Goal: Task Accomplishment & Management: Manage account settings

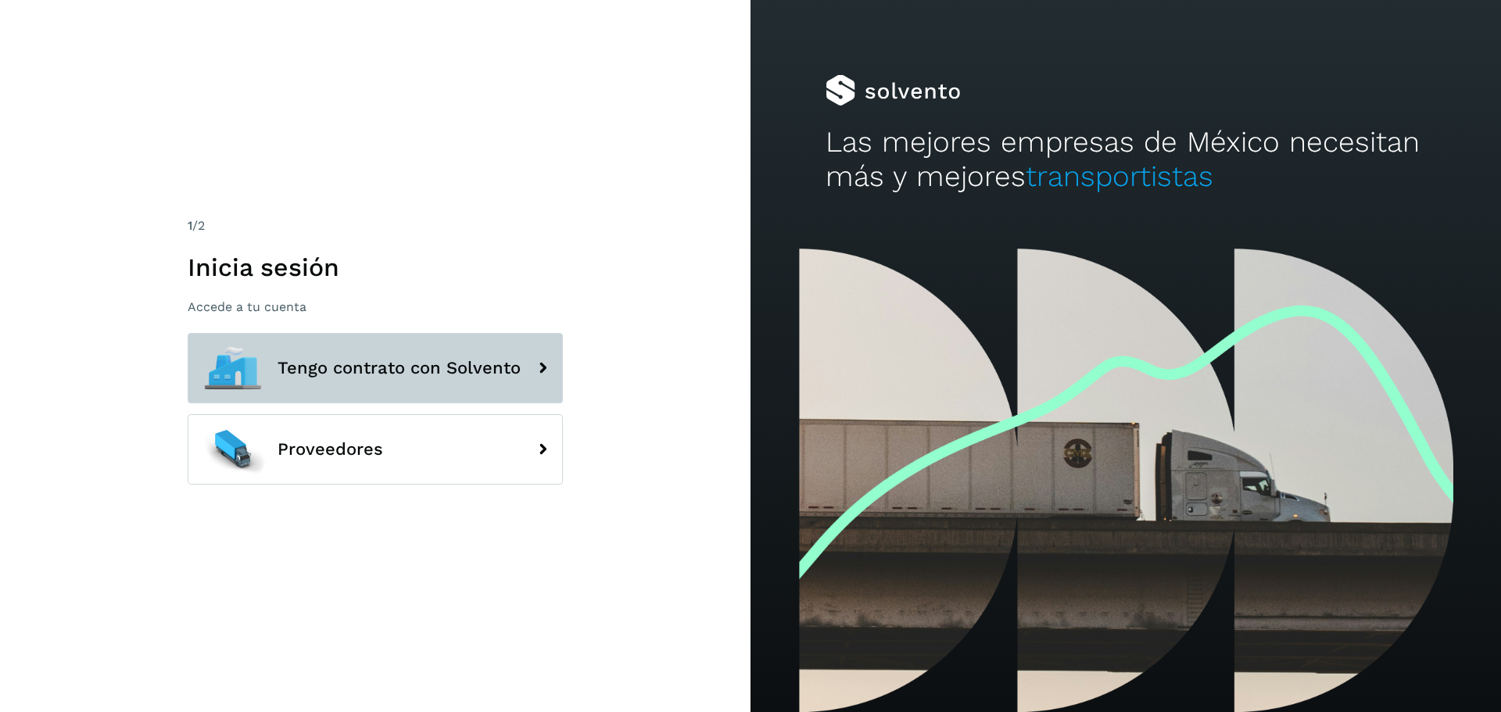
click at [448, 356] on button "Tengo contrato con Solvento" at bounding box center [375, 368] width 375 height 70
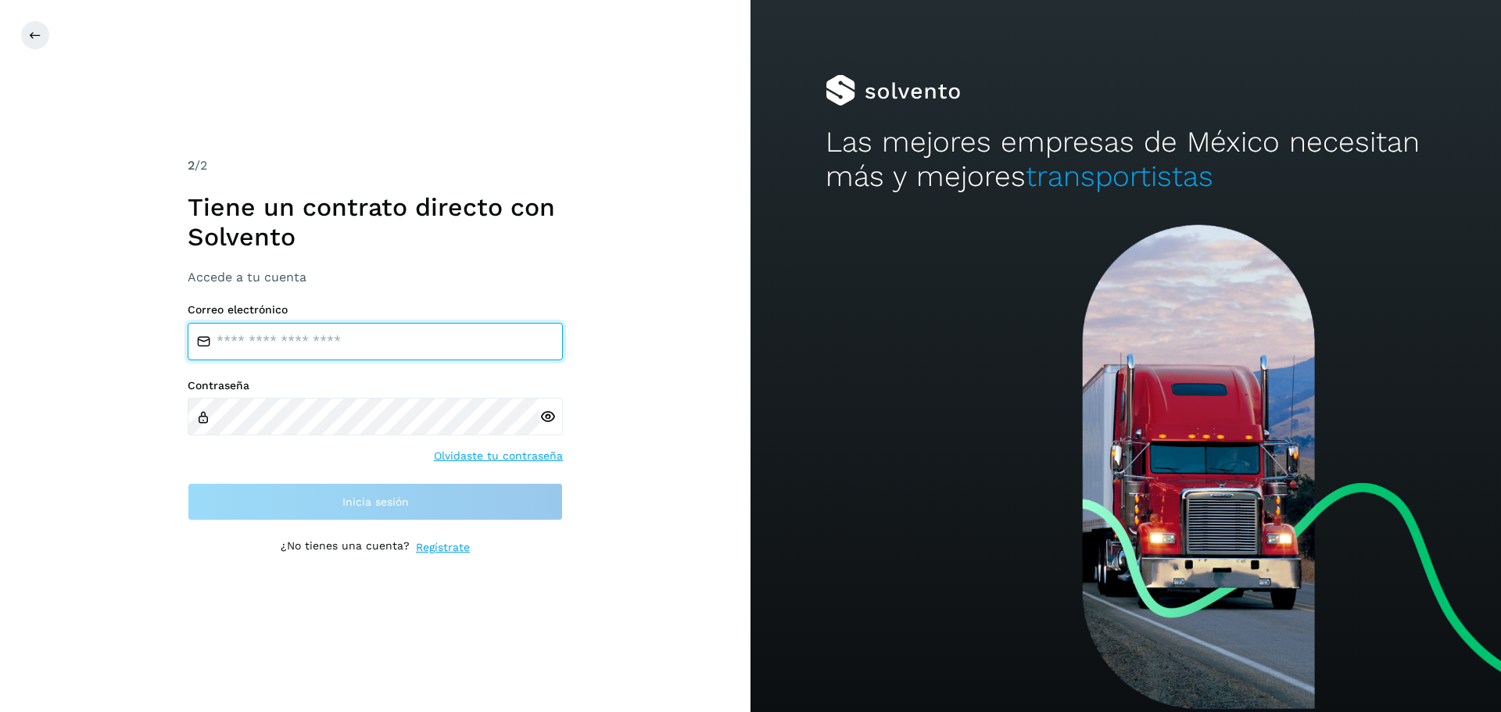
click at [403, 340] on input "email" at bounding box center [375, 342] width 375 height 38
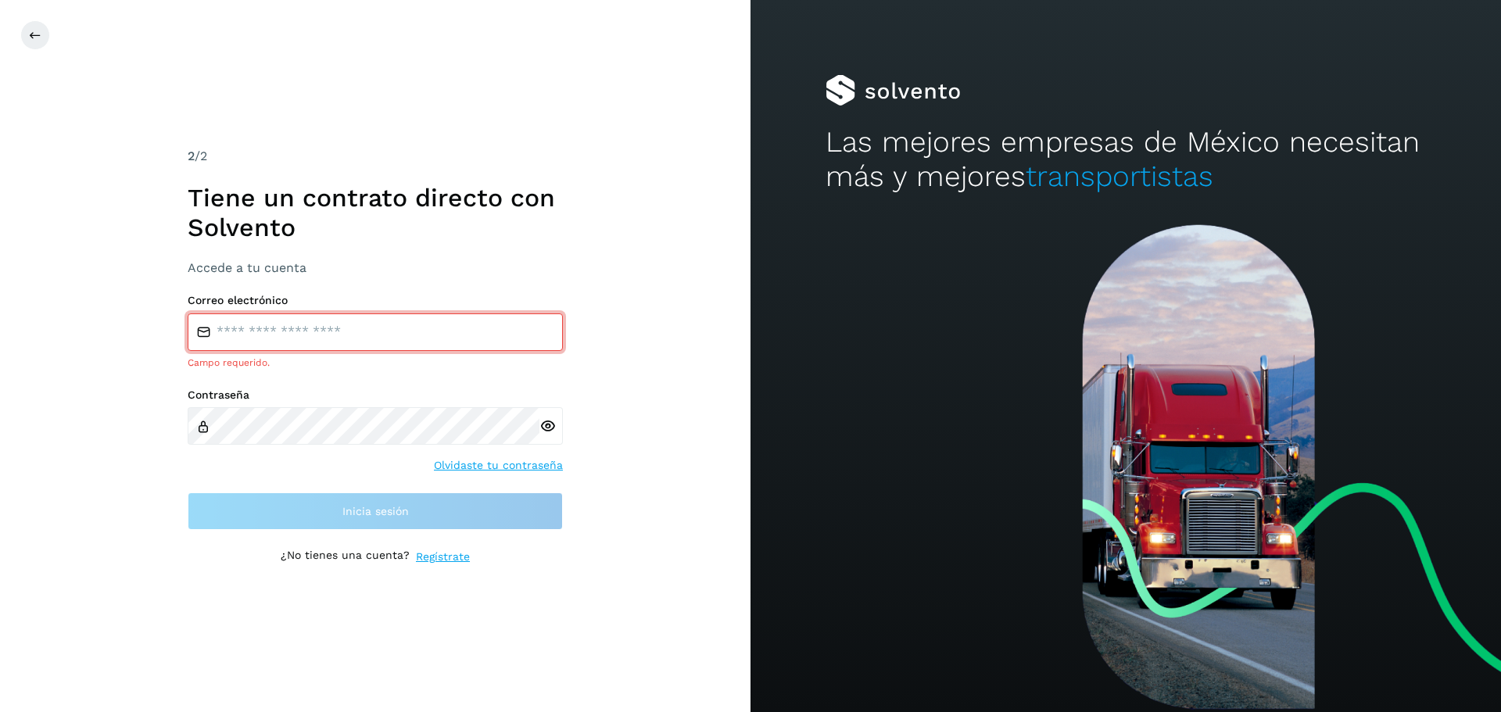
type input "**********"
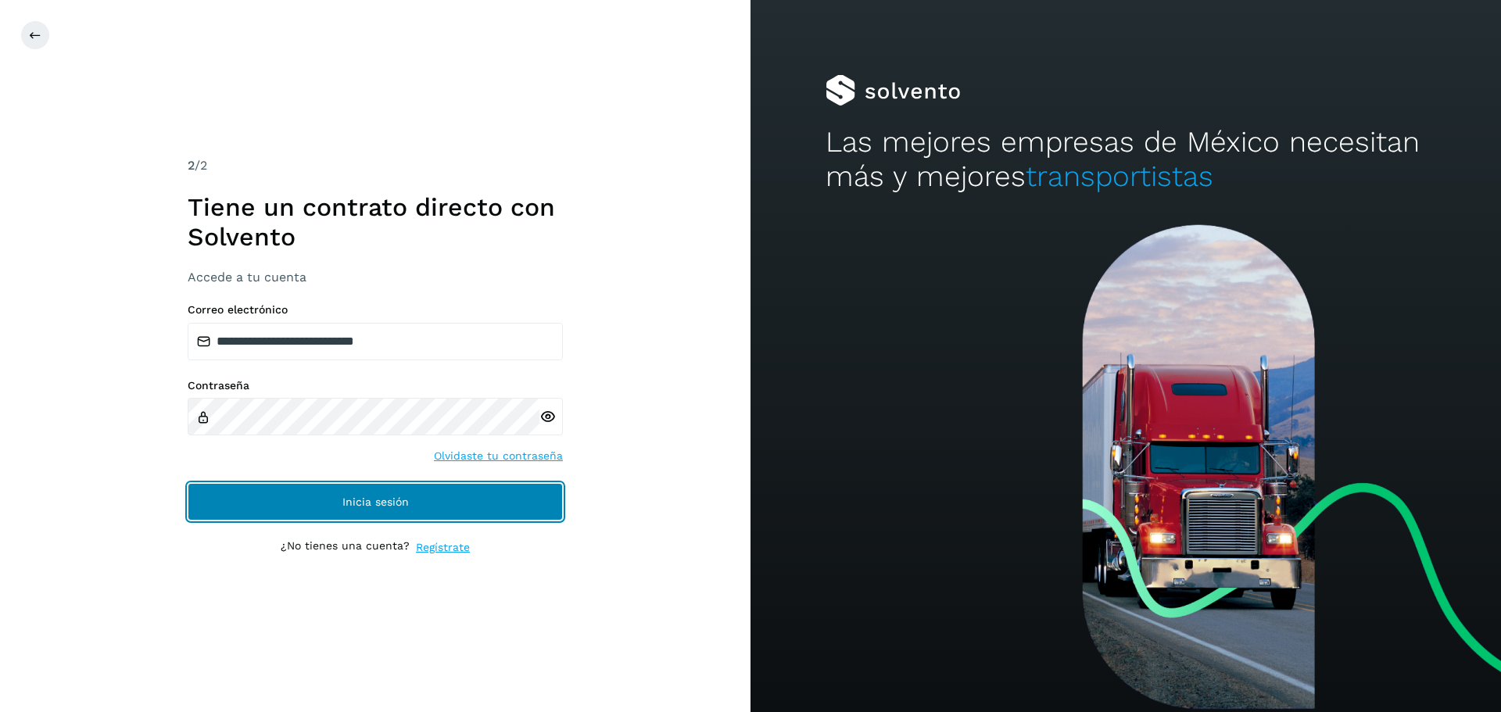
click at [356, 497] on span "Inicia sesión" at bounding box center [375, 501] width 66 height 11
click at [355, 499] on span "Inicia sesión" at bounding box center [375, 501] width 66 height 11
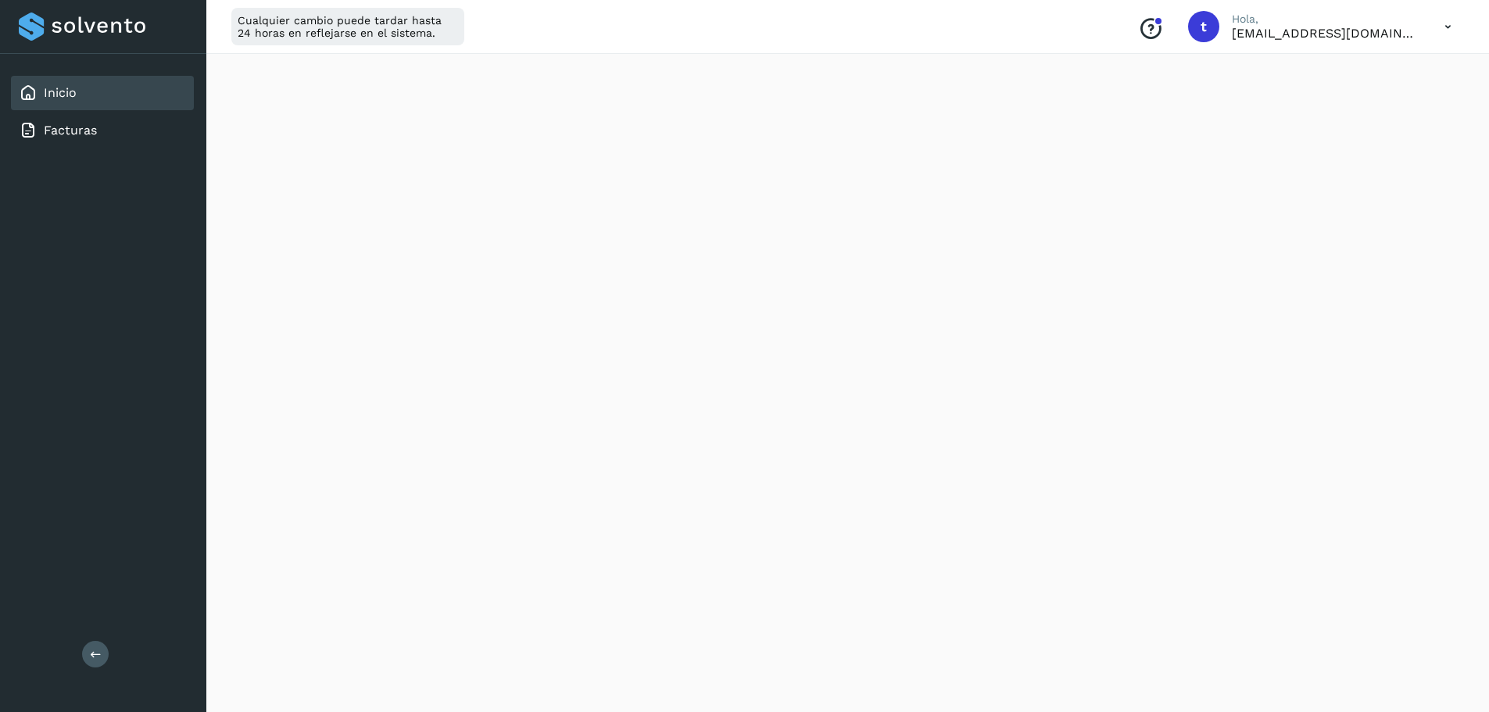
scroll to position [313, 0]
